Goal: Navigation & Orientation: Find specific page/section

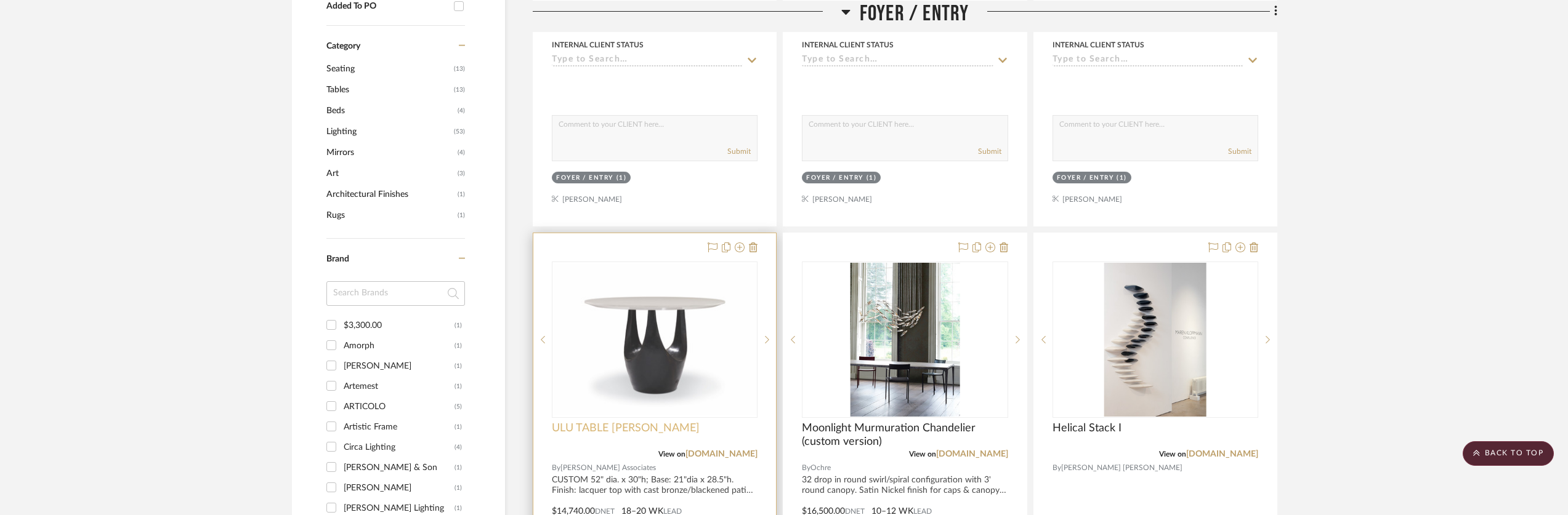
click at [595, 430] on span "ULU TABLE [PERSON_NAME]" at bounding box center [625, 428] width 148 height 13
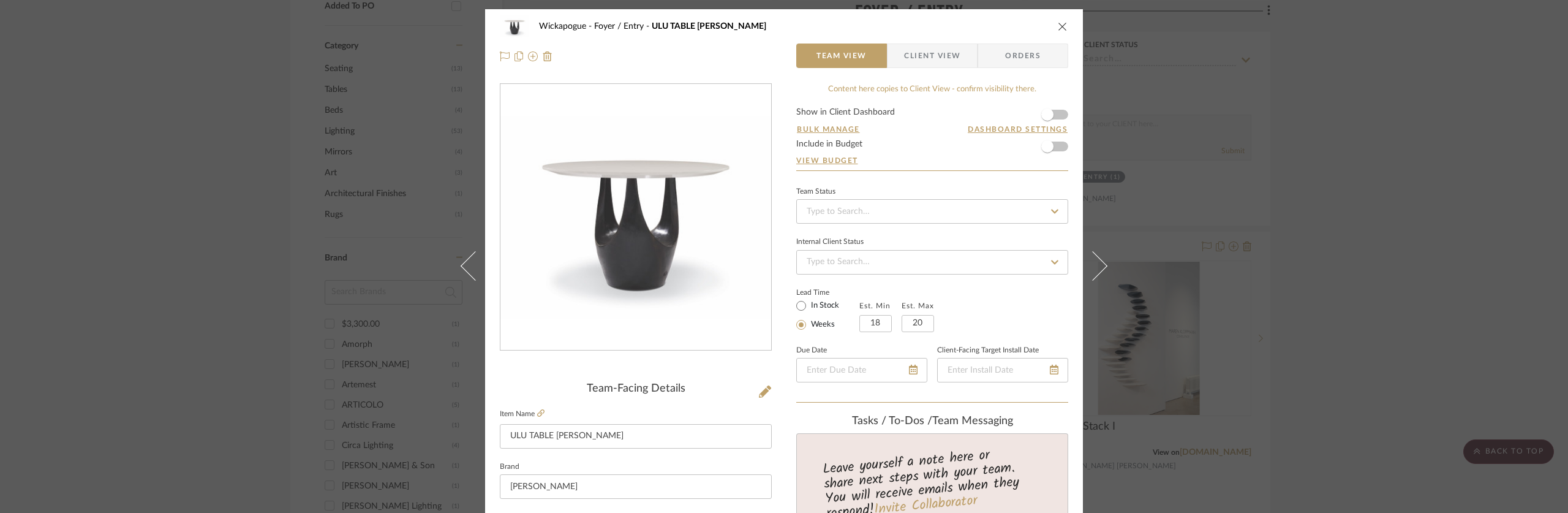
click at [1058, 24] on icon "close" at bounding box center [1062, 26] width 10 height 10
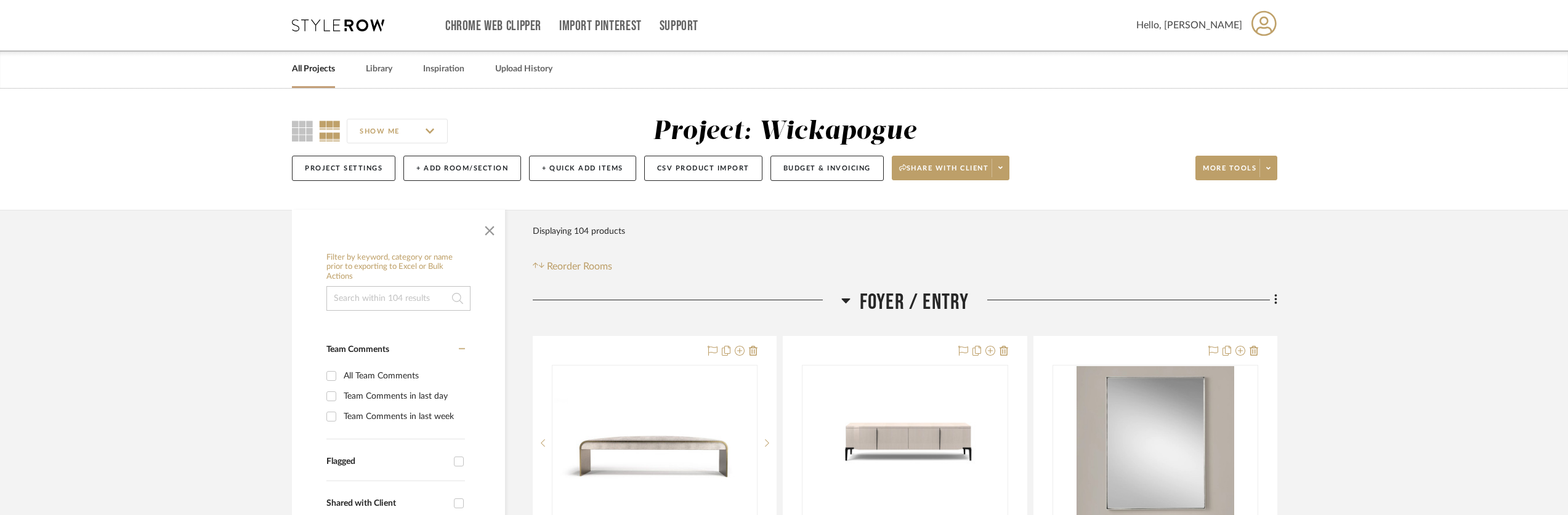
click at [846, 300] on icon at bounding box center [846, 301] width 9 height 5
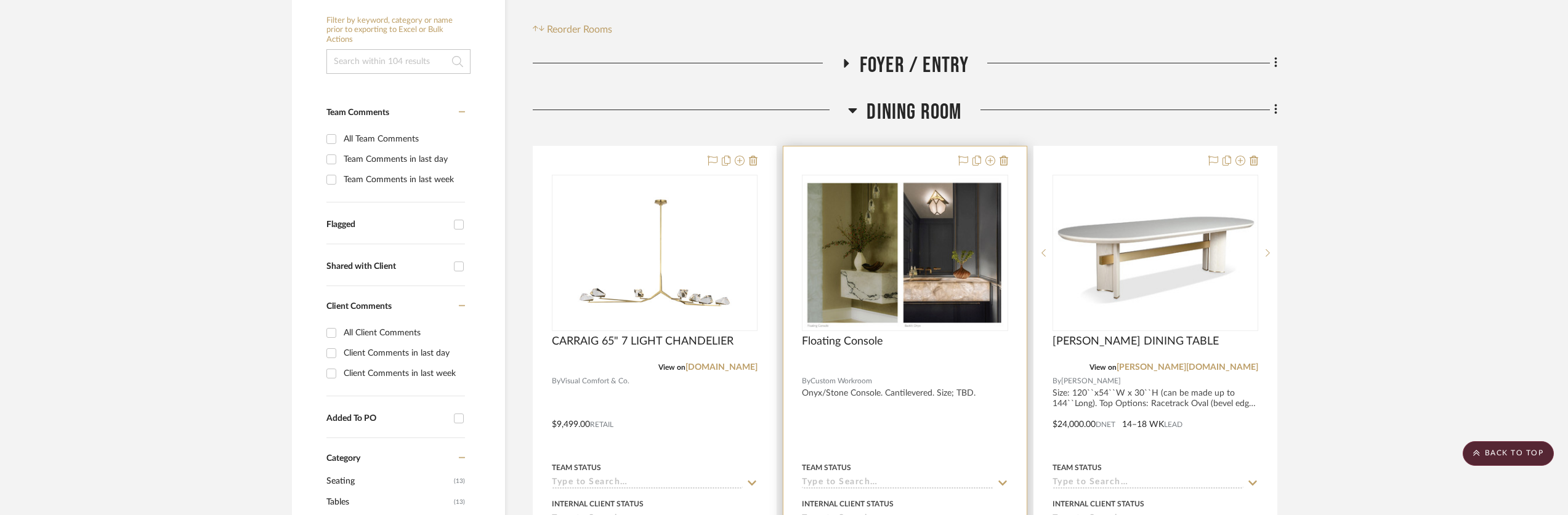
scroll to position [237, 0]
click at [849, 119] on fa-icon at bounding box center [853, 114] width 9 height 18
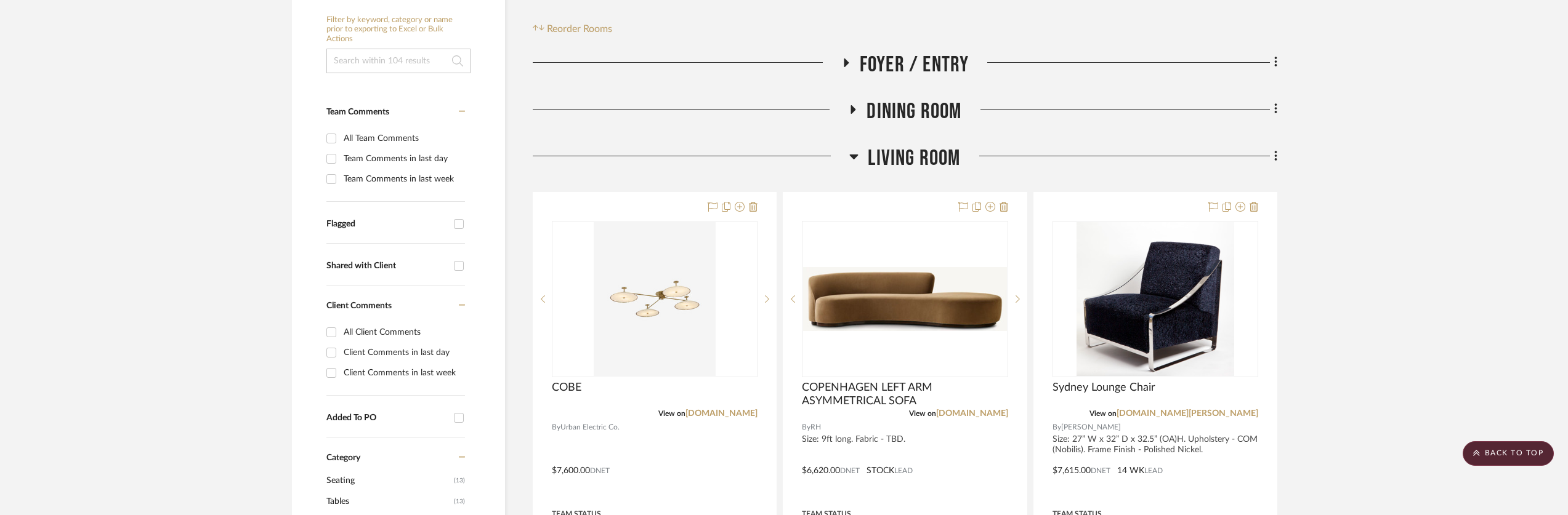
click at [848, 158] on div at bounding box center [691, 161] width 316 height 31
click at [850, 158] on icon at bounding box center [854, 157] width 9 height 15
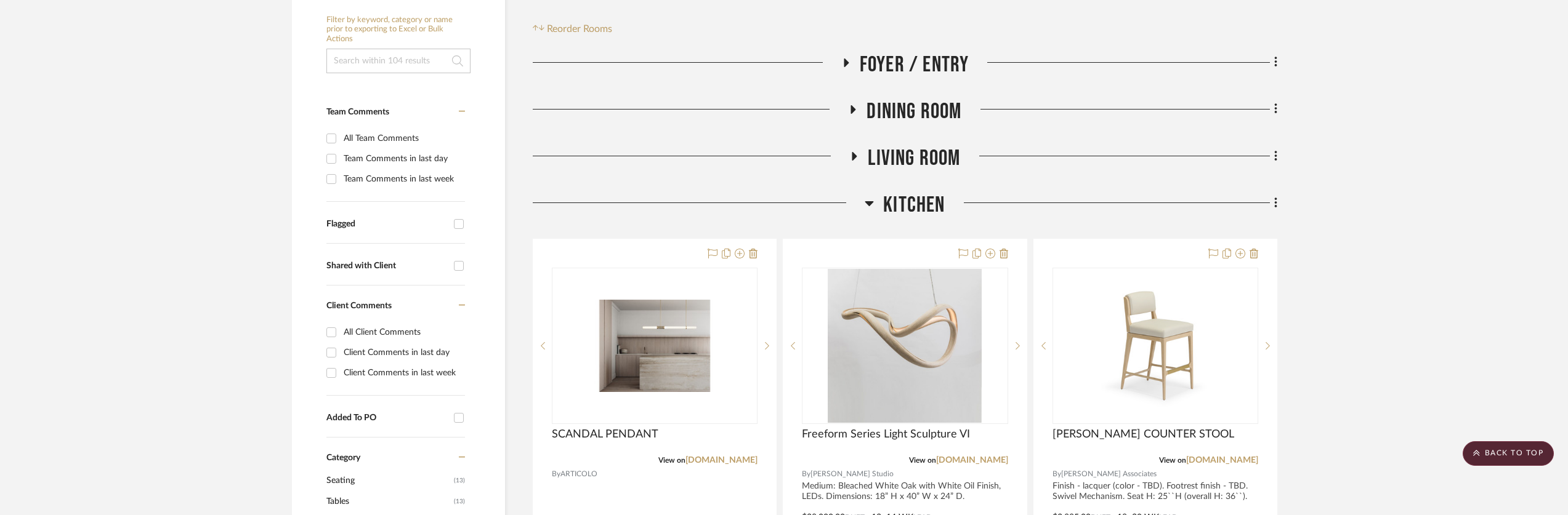
click at [868, 206] on icon at bounding box center [869, 203] width 9 height 15
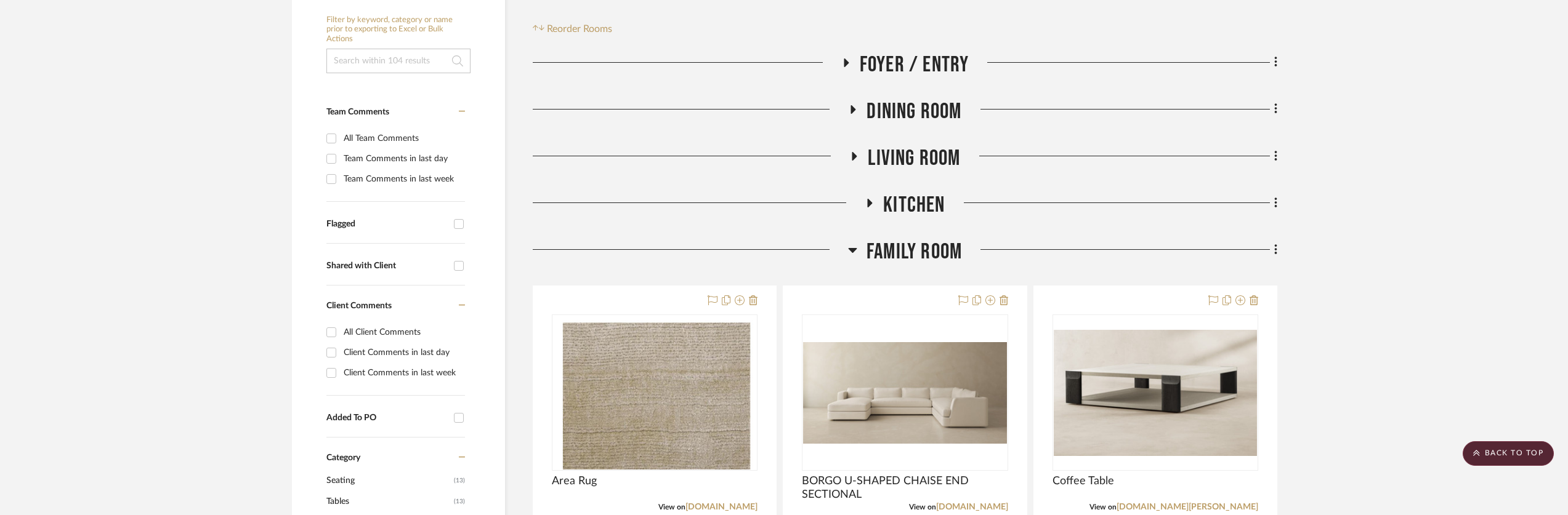
click at [857, 250] on h3 "Family Room" at bounding box center [905, 252] width 114 height 27
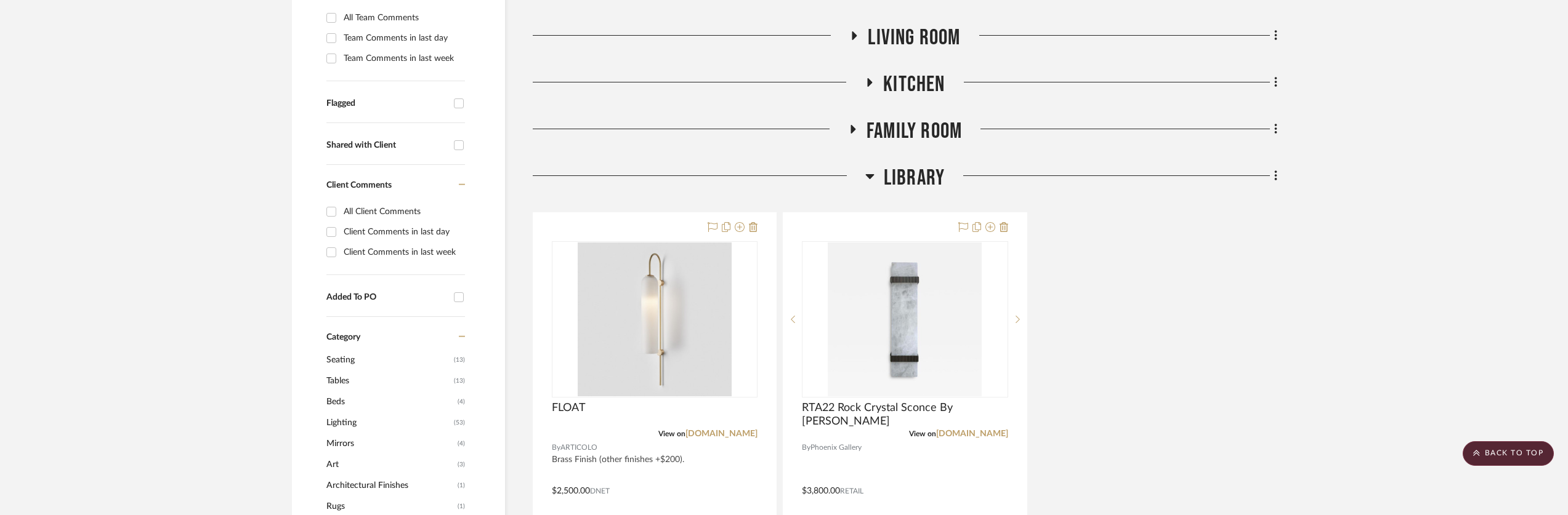
scroll to position [272, 0]
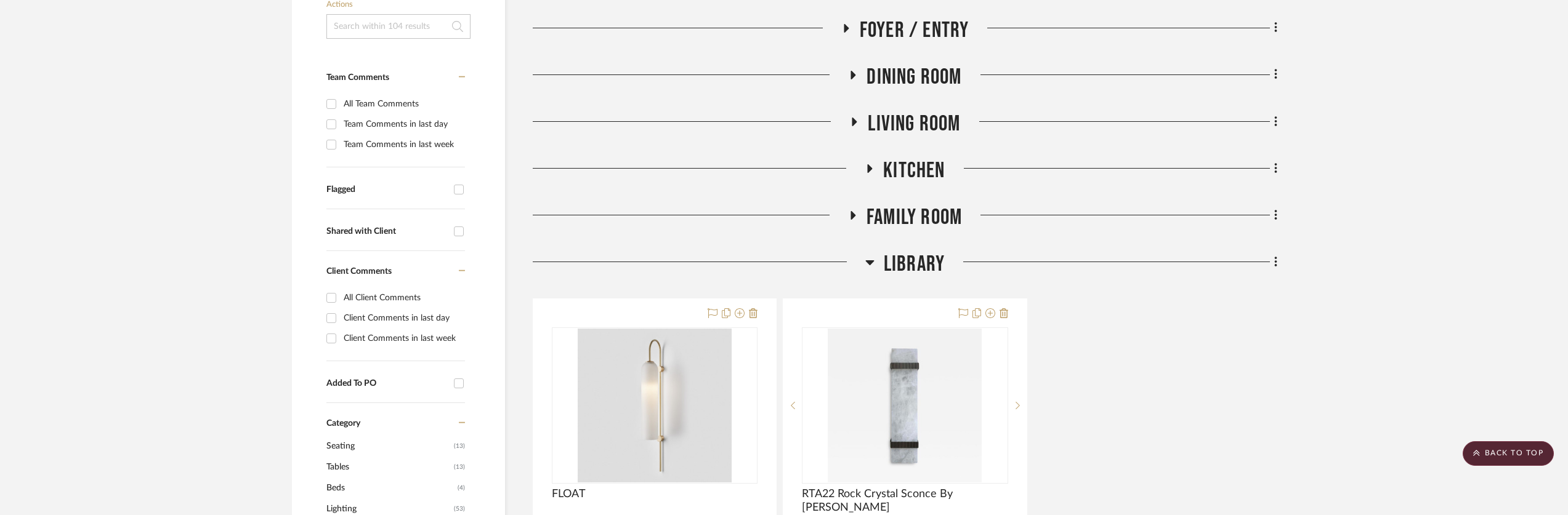
click at [871, 261] on icon at bounding box center [870, 263] width 9 height 5
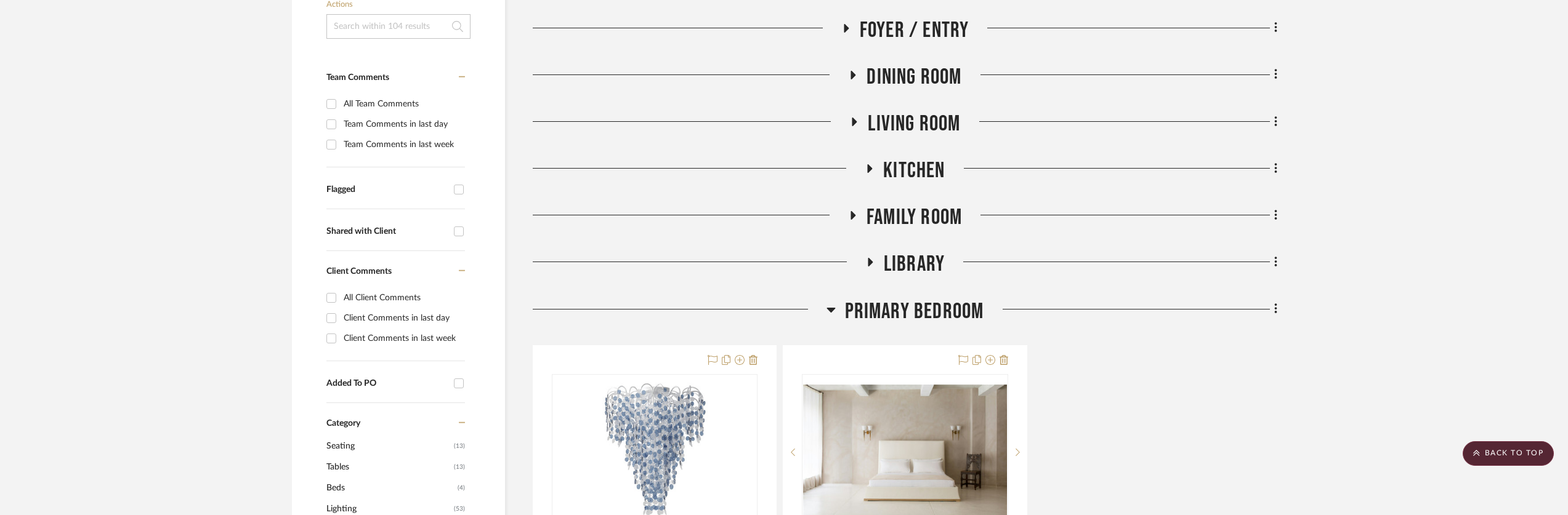
click at [836, 312] on h3 "Primary Bedroom" at bounding box center [905, 312] width 157 height 27
